Goal: Information Seeking & Learning: Learn about a topic

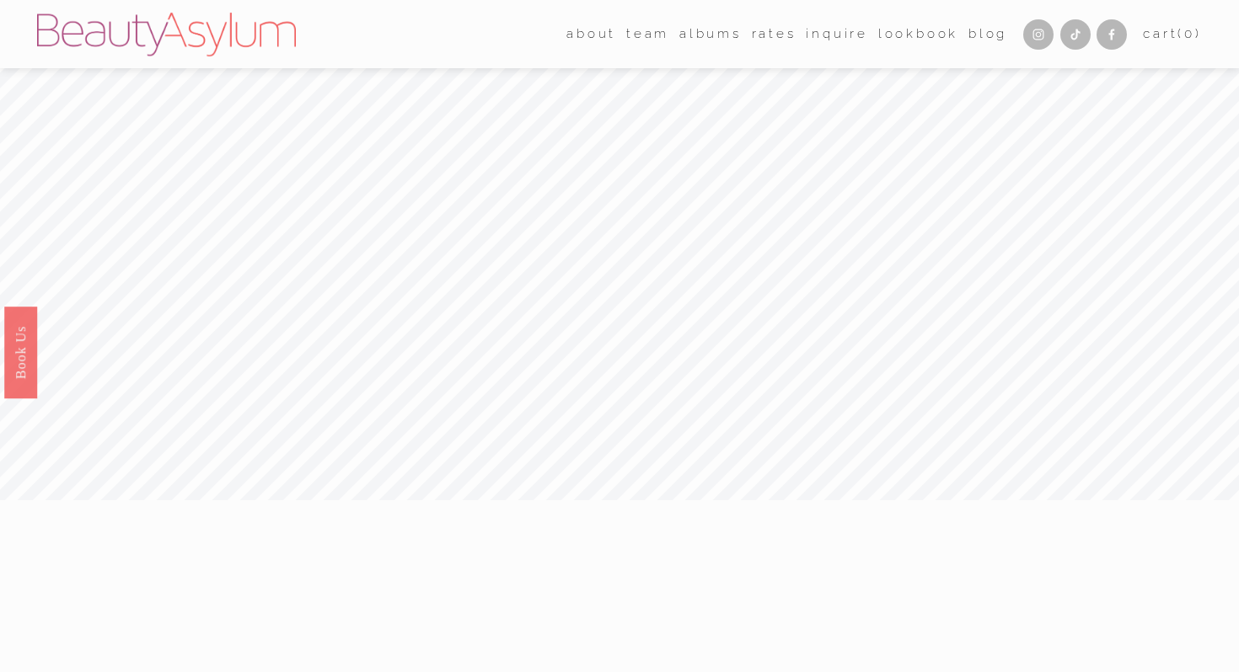
click at [774, 34] on link "Rates" at bounding box center [774, 33] width 45 height 25
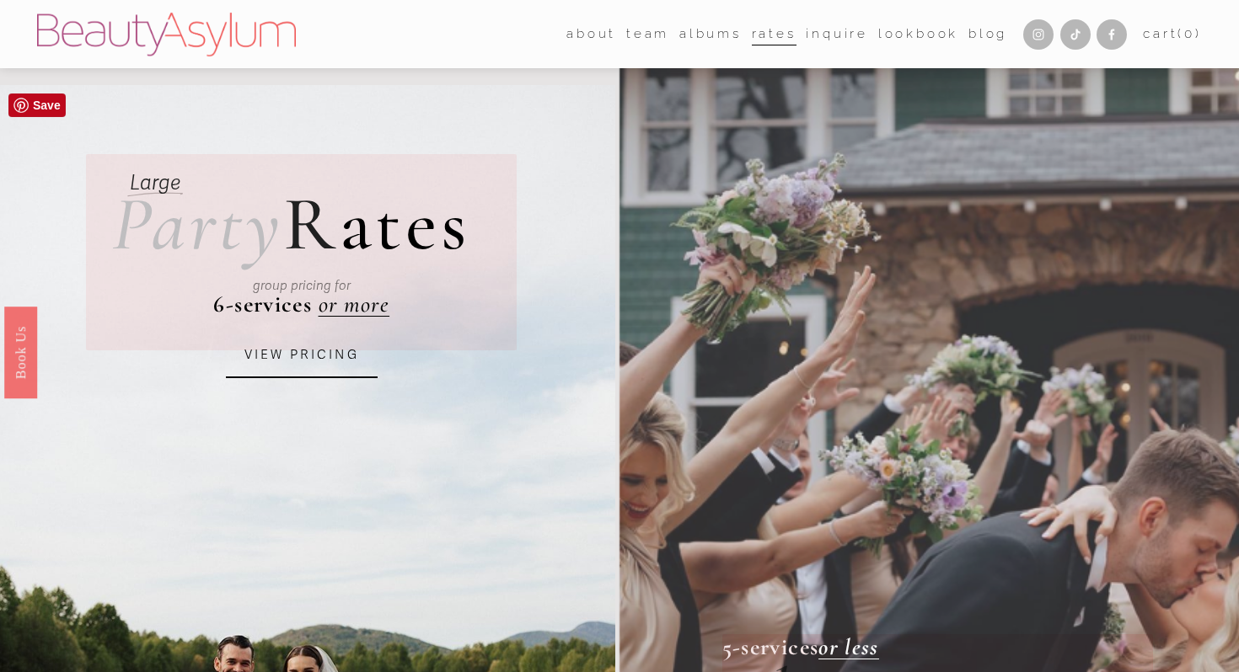
click at [341, 369] on link "VIEW PRICING" at bounding box center [302, 356] width 152 height 46
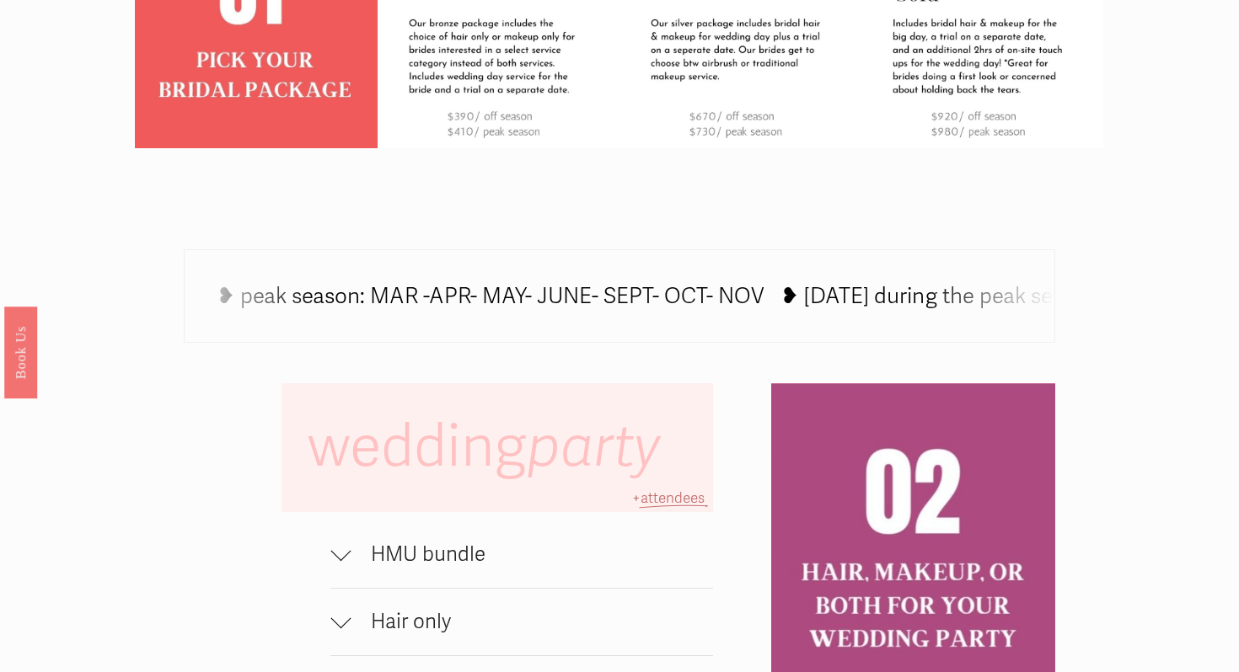
scroll to position [890, 0]
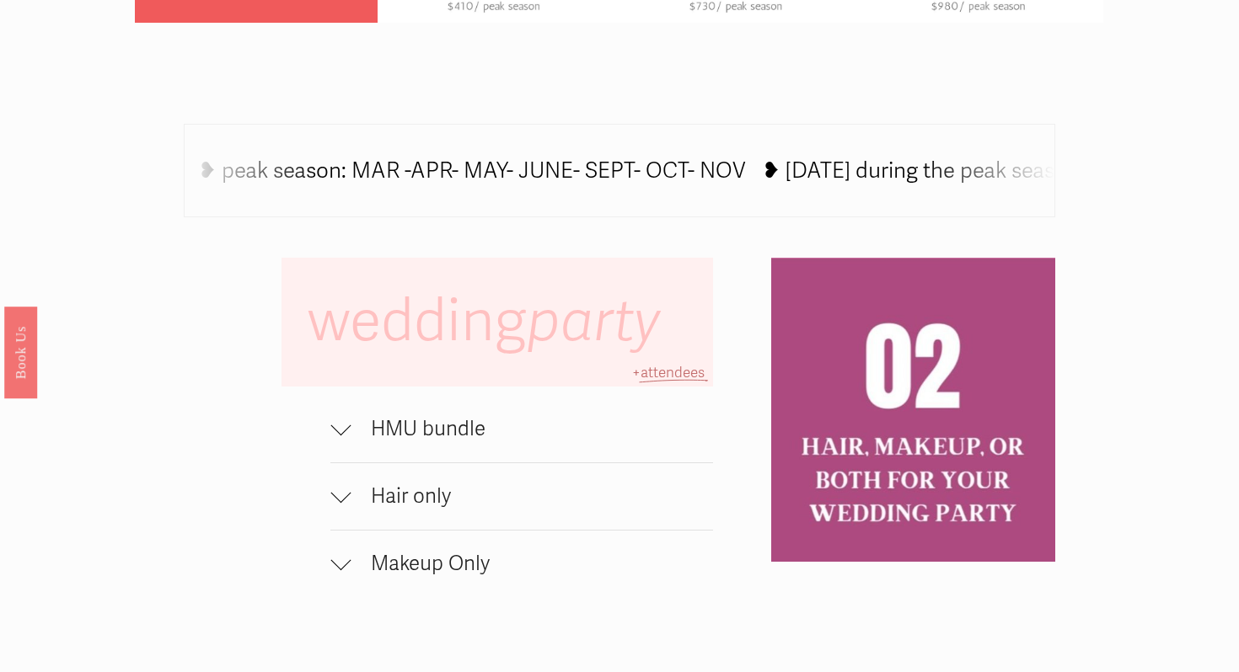
click at [381, 445] on button "HMU bundle" at bounding box center [521, 429] width 382 height 67
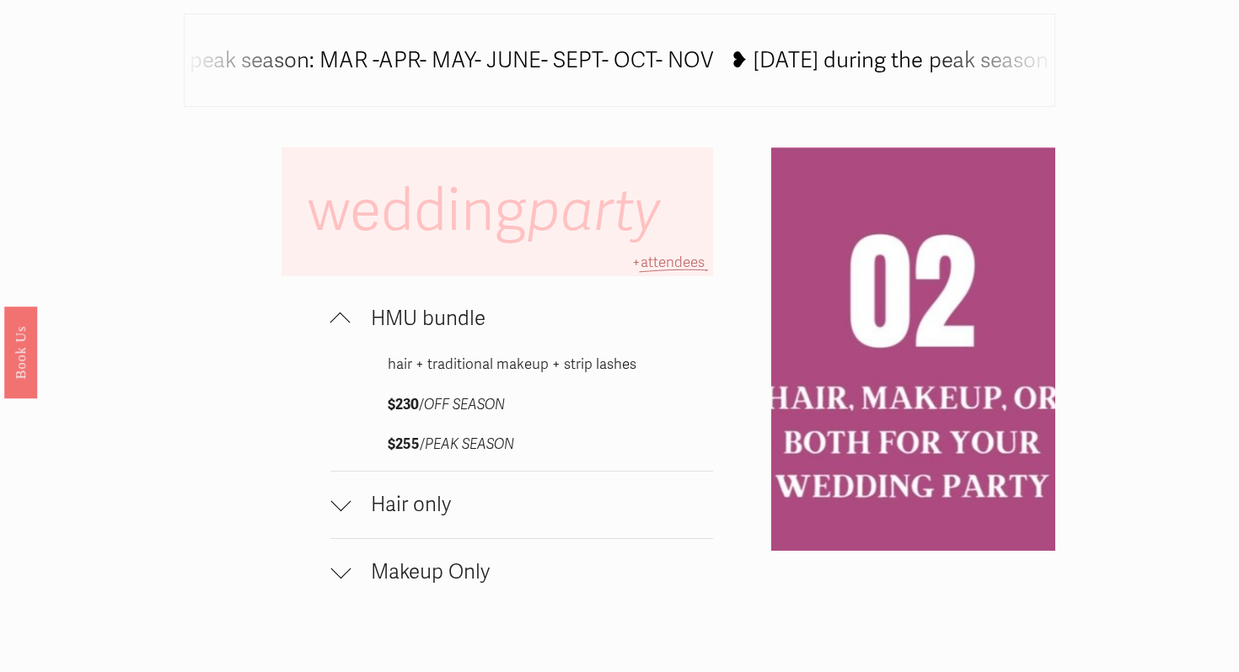
scroll to position [1001, 0]
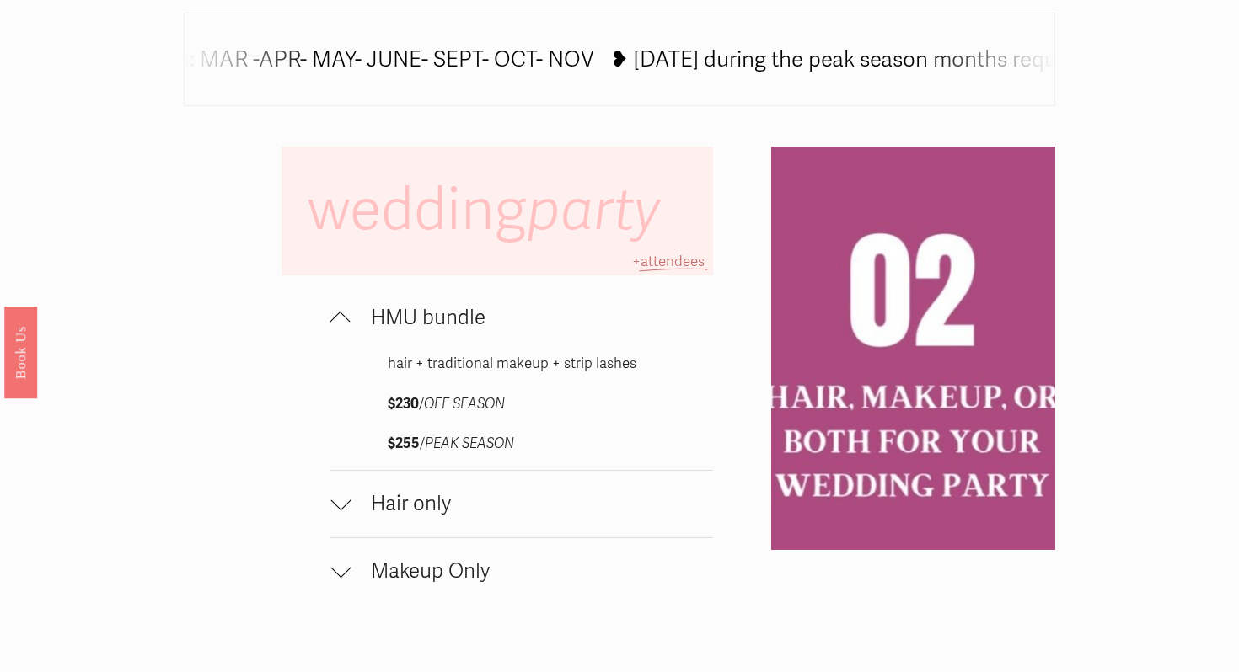
click at [394, 505] on span "Hair only" at bounding box center [531, 504] width 361 height 24
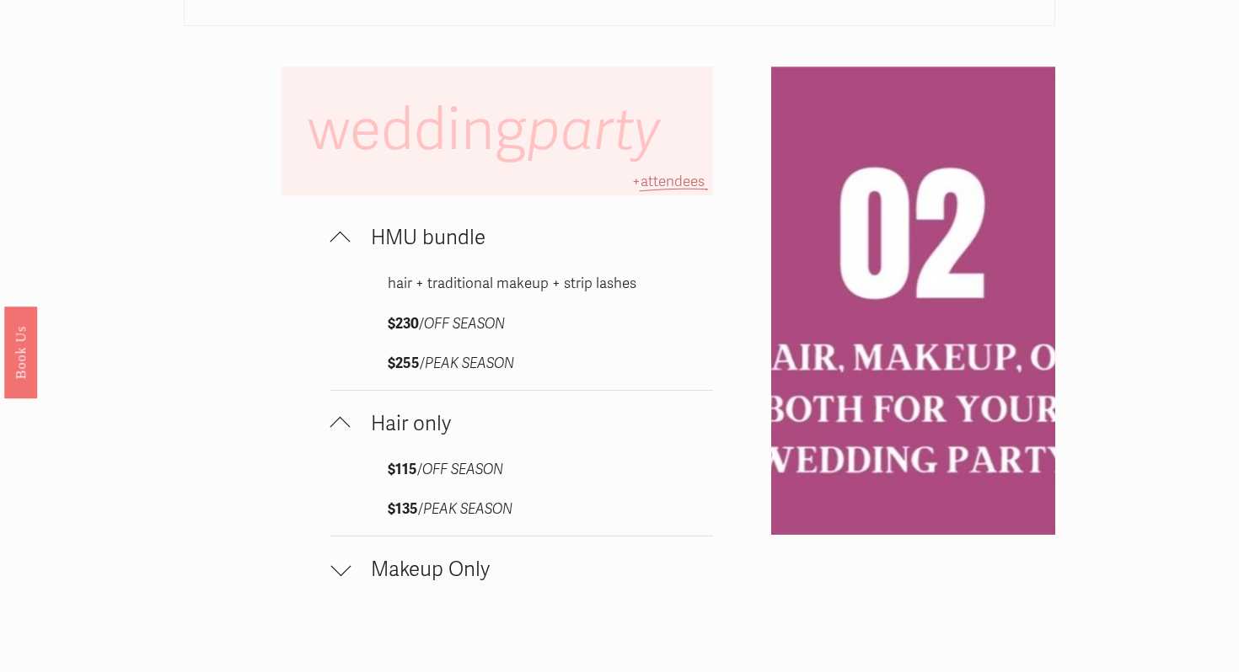
scroll to position [1128, 0]
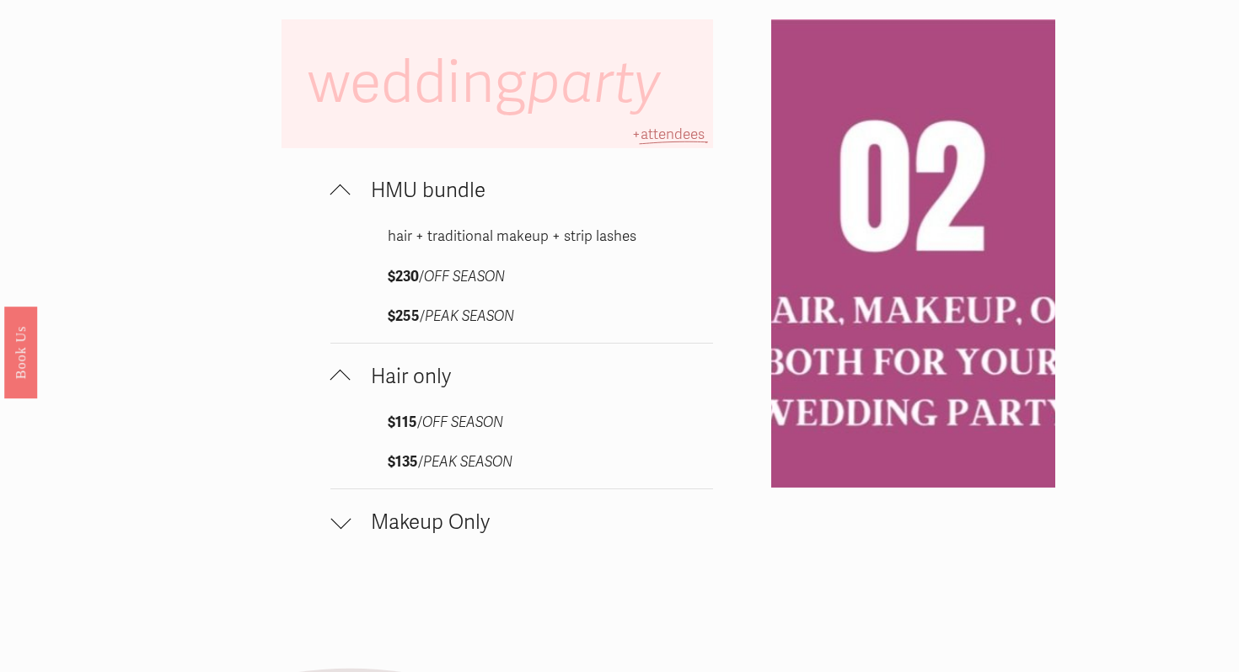
click at [397, 529] on span "Makeup Only" at bounding box center [531, 523] width 361 height 24
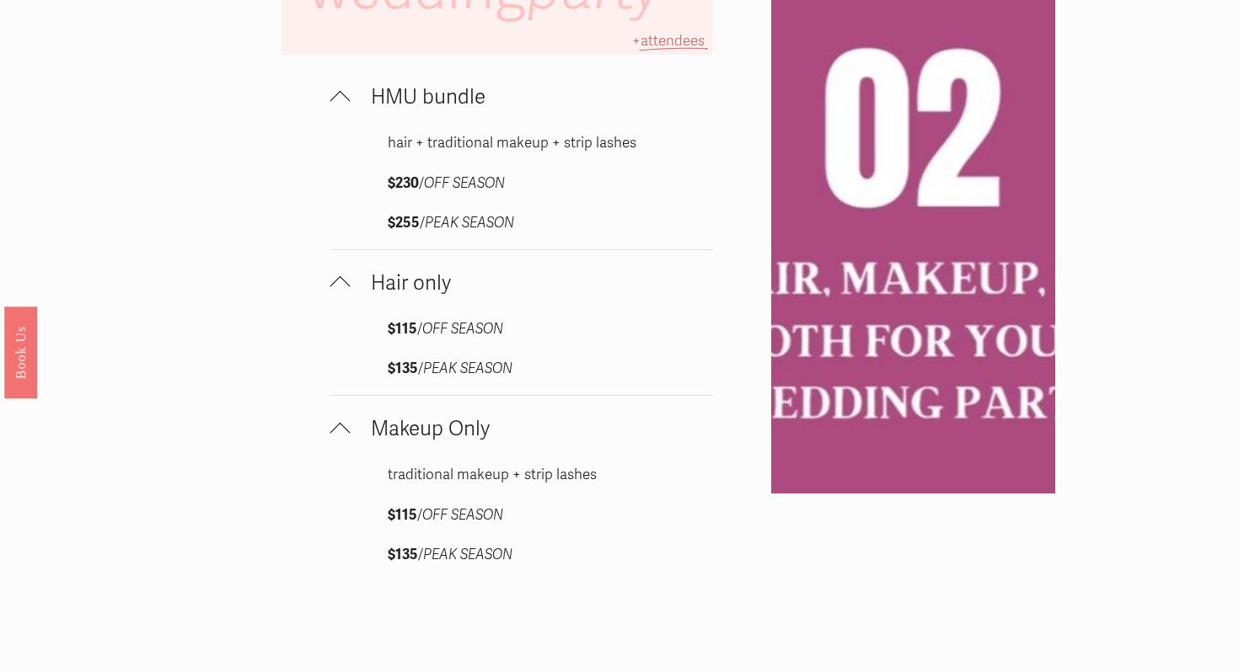
scroll to position [1221, 0]
